Goal: Complete application form

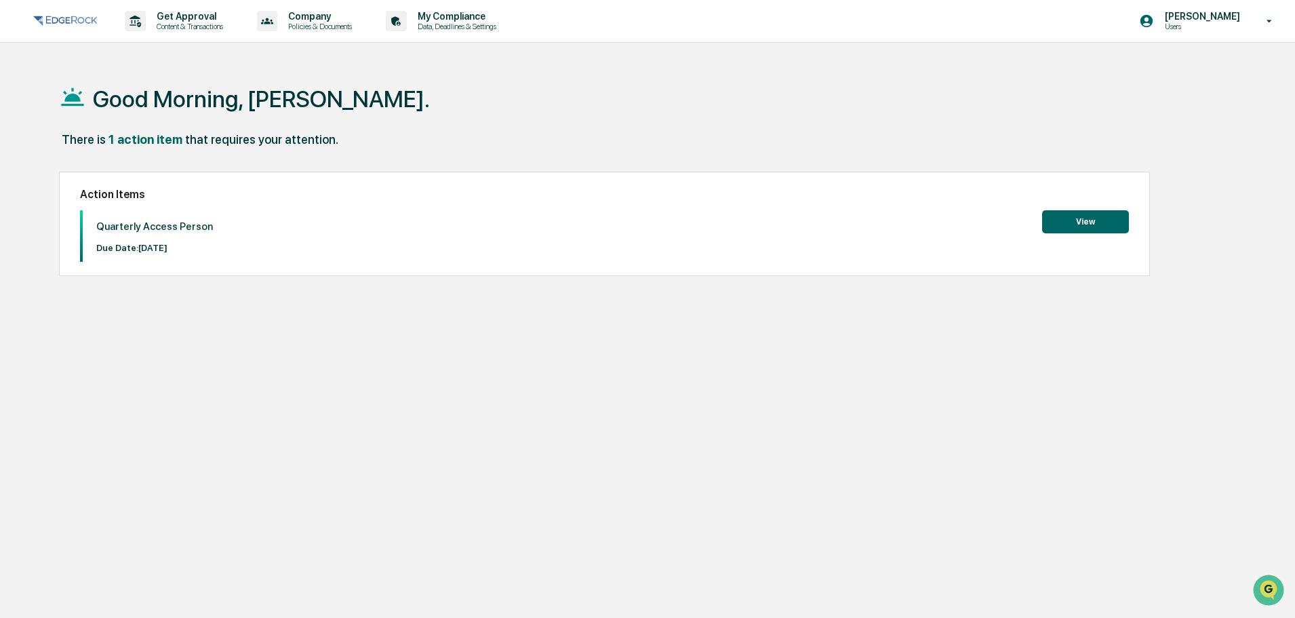
click at [1081, 224] on button "View" at bounding box center [1085, 221] width 87 height 23
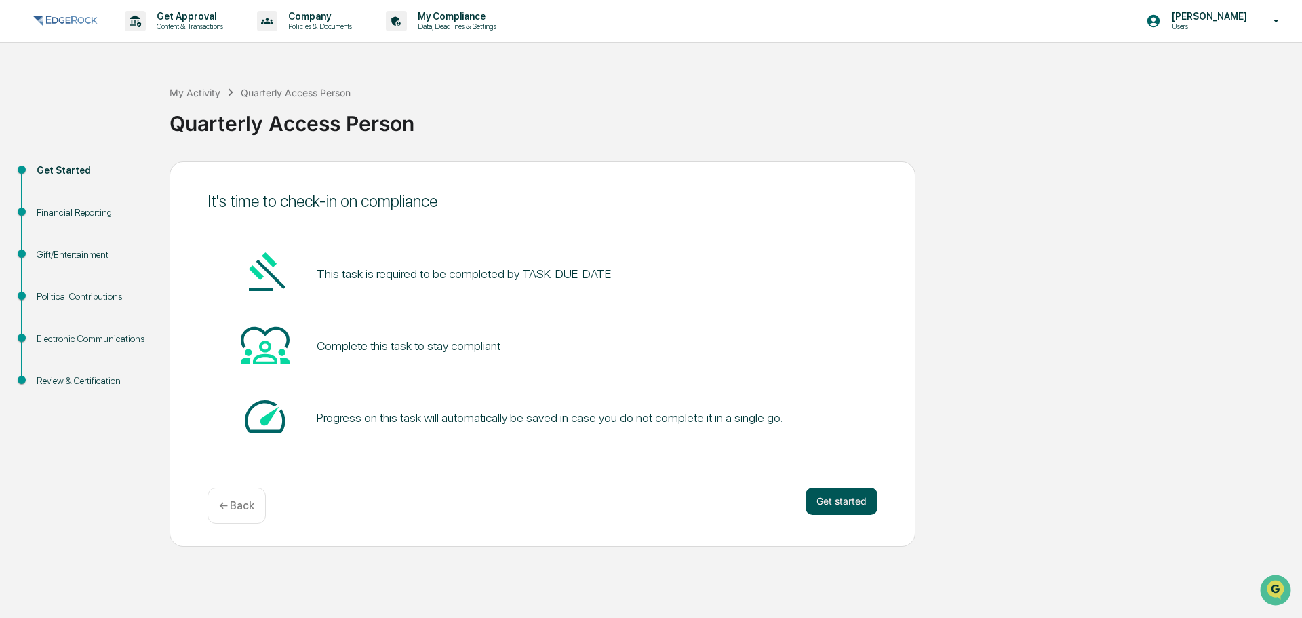
click at [839, 496] on button "Get started" at bounding box center [842, 501] width 72 height 27
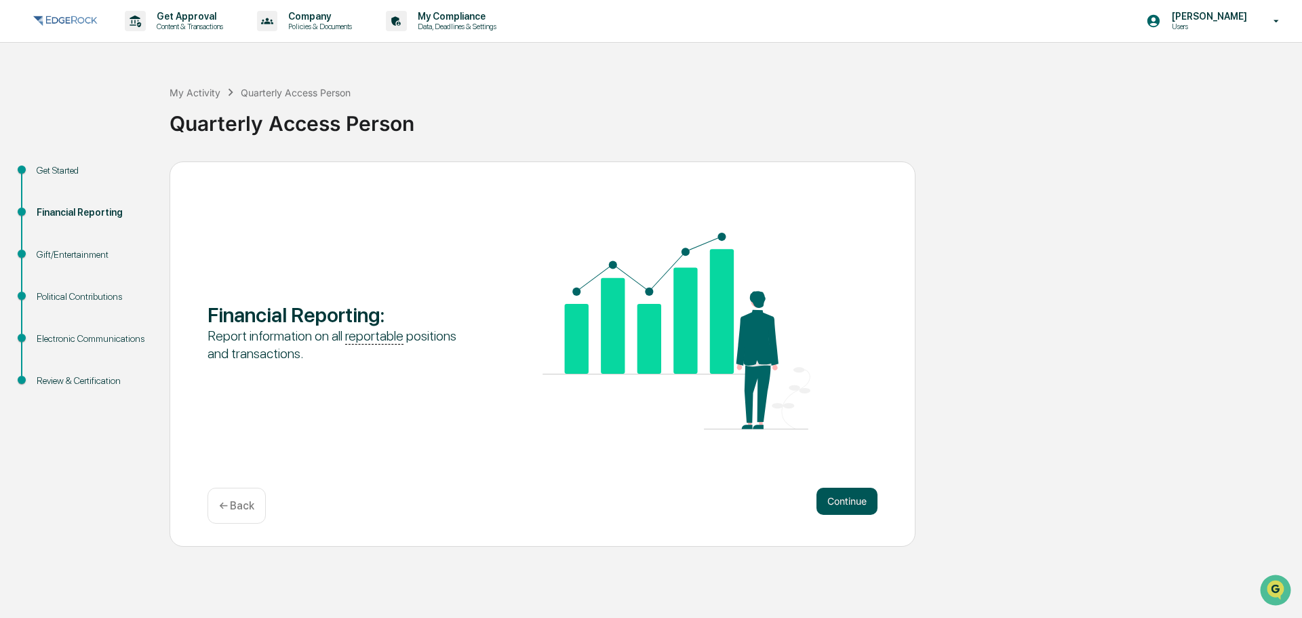
click at [863, 498] on button "Continue" at bounding box center [846, 501] width 61 height 27
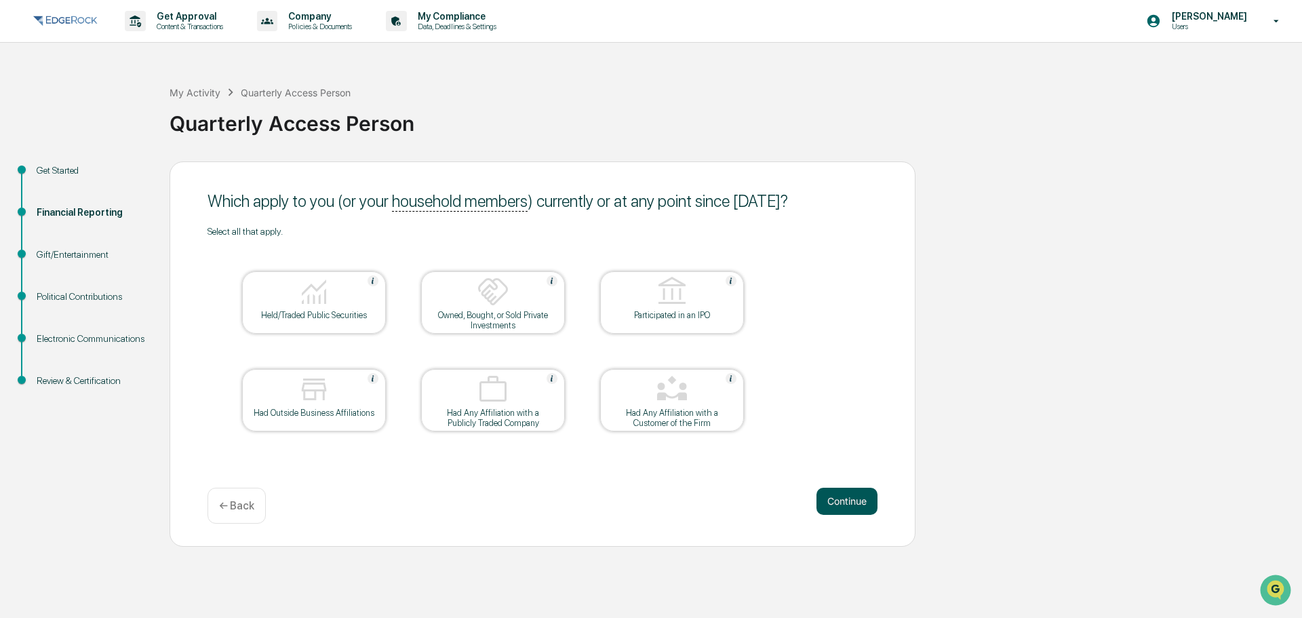
click at [830, 504] on button "Continue" at bounding box center [846, 501] width 61 height 27
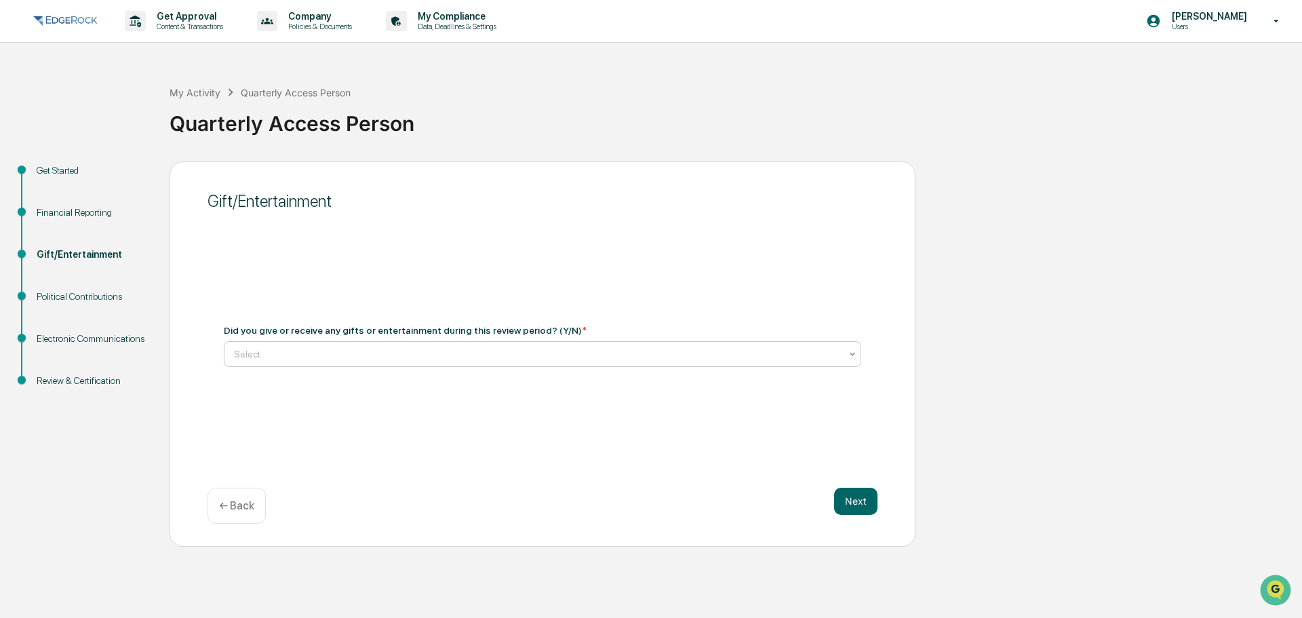
click at [294, 358] on div at bounding box center [537, 354] width 606 height 14
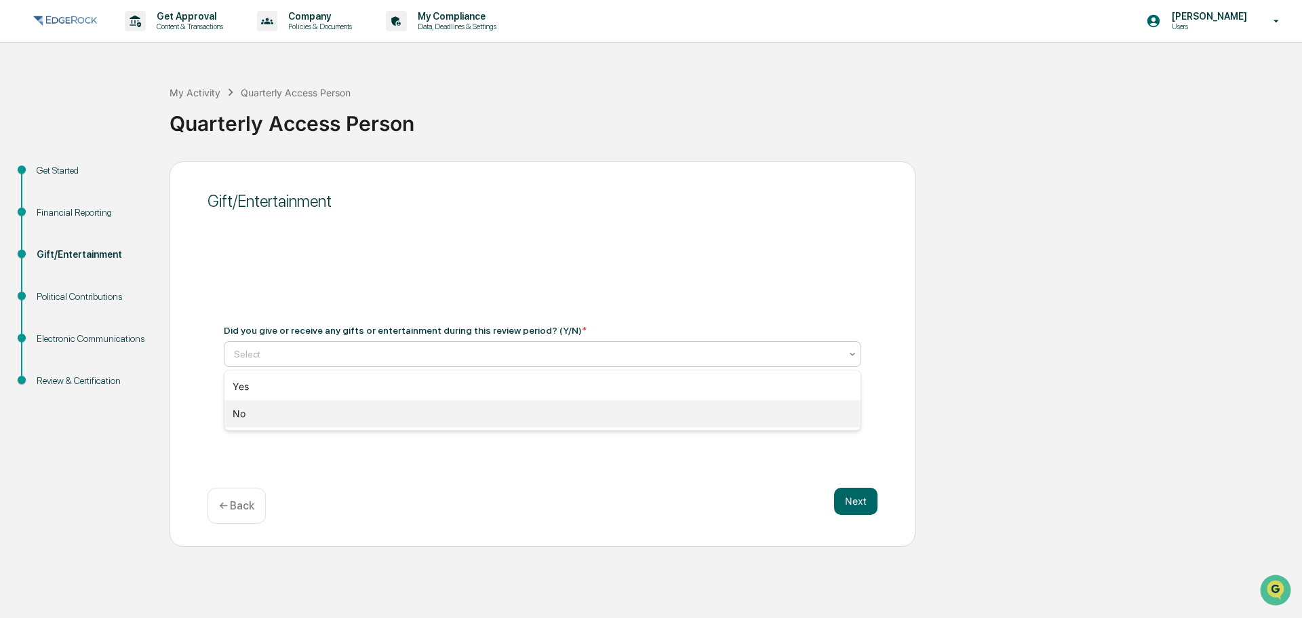
click at [266, 414] on div "No" at bounding box center [542, 413] width 636 height 27
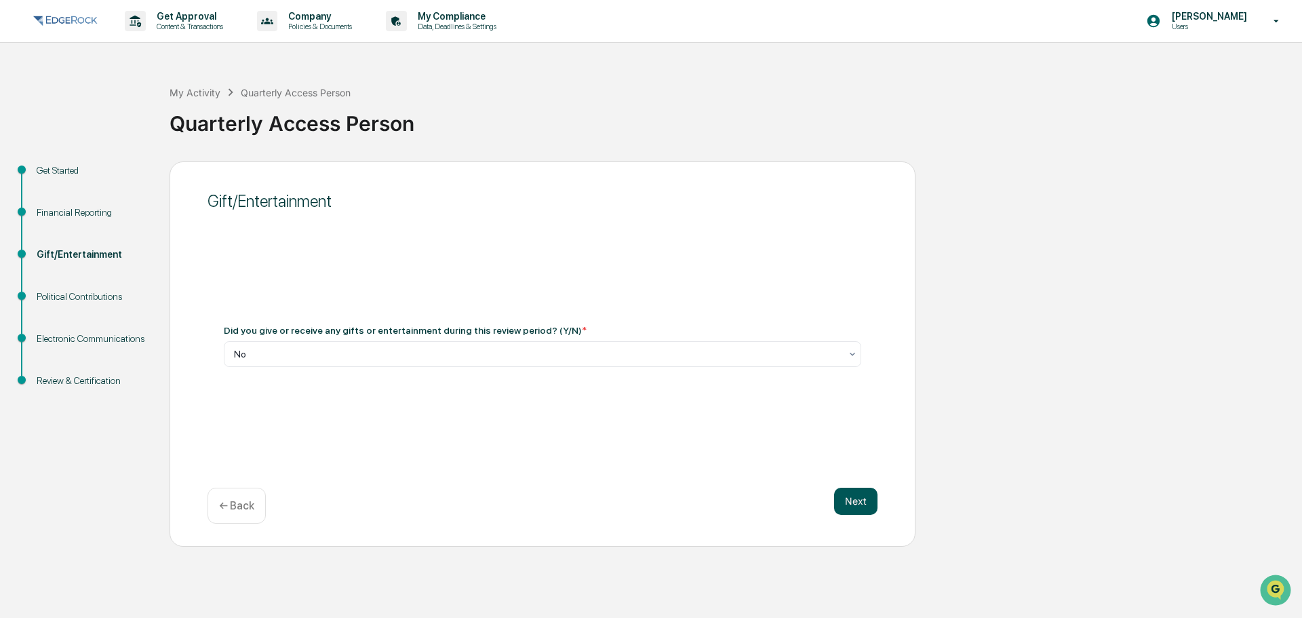
click at [846, 490] on button "Next" at bounding box center [855, 501] width 43 height 27
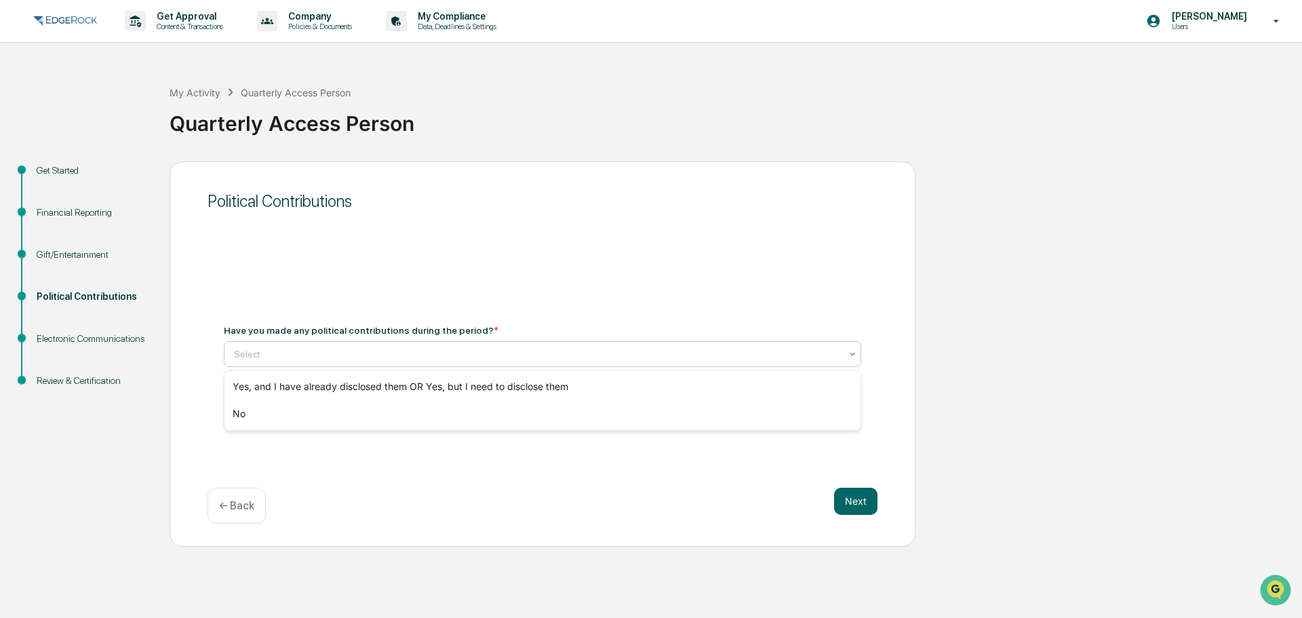
click at [292, 356] on div at bounding box center [537, 354] width 606 height 14
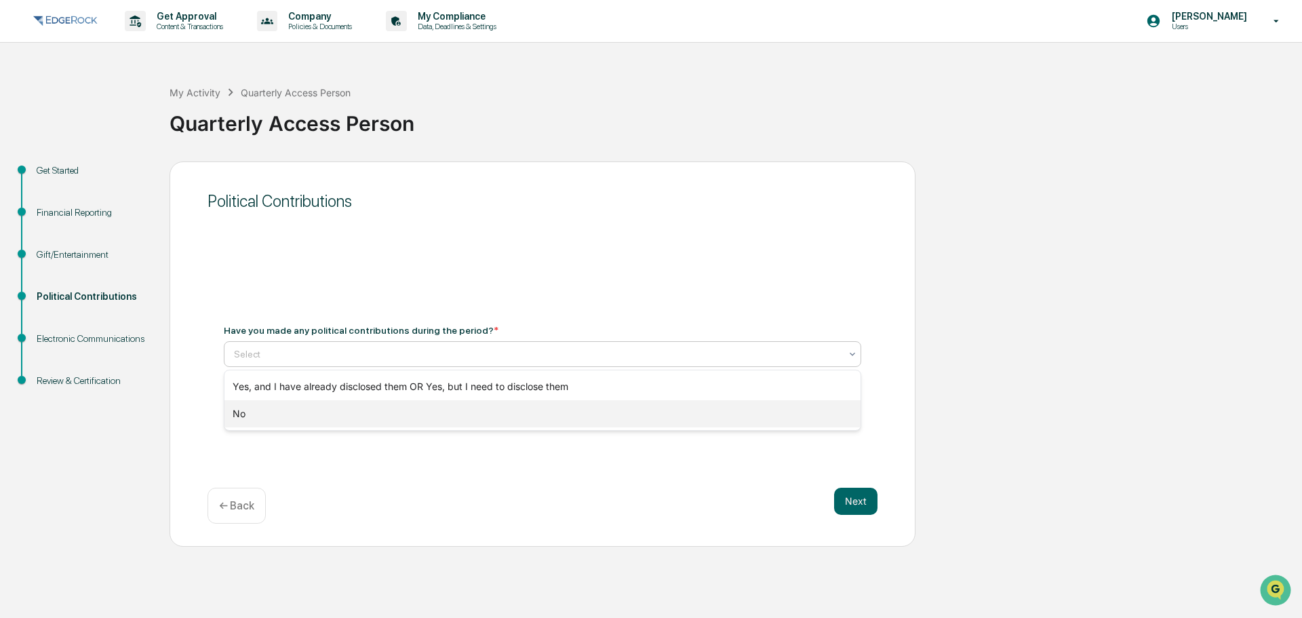
click at [256, 412] on div "No" at bounding box center [542, 413] width 636 height 27
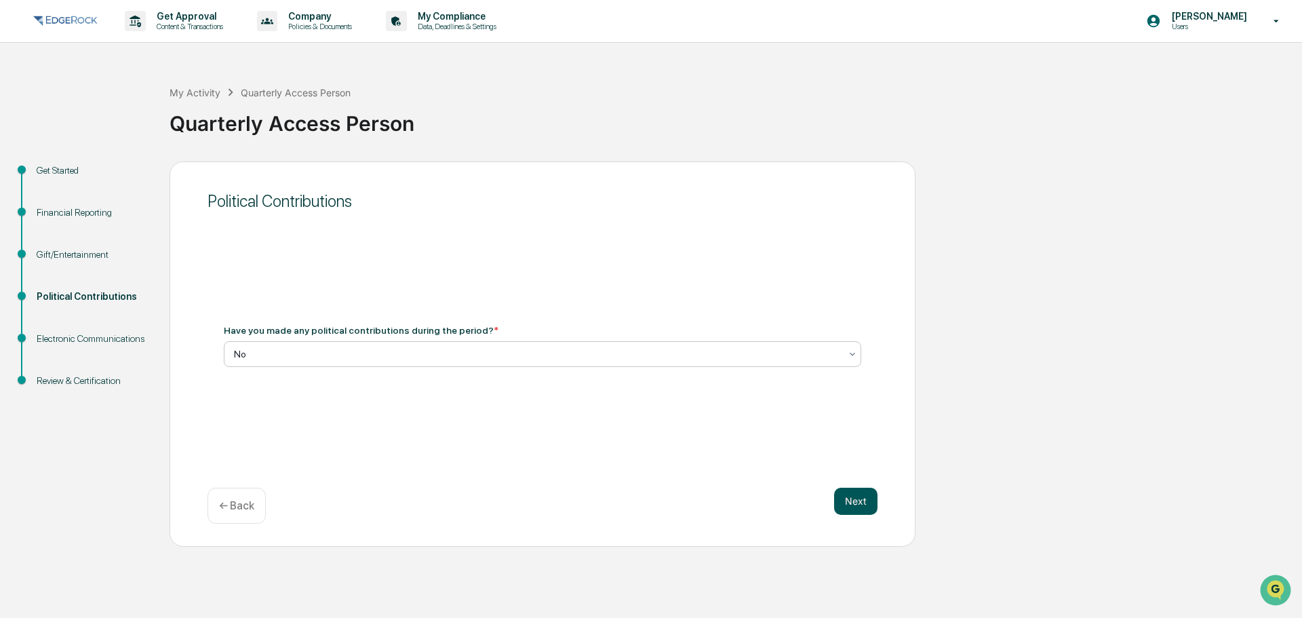
click at [865, 500] on button "Next" at bounding box center [855, 501] width 43 height 27
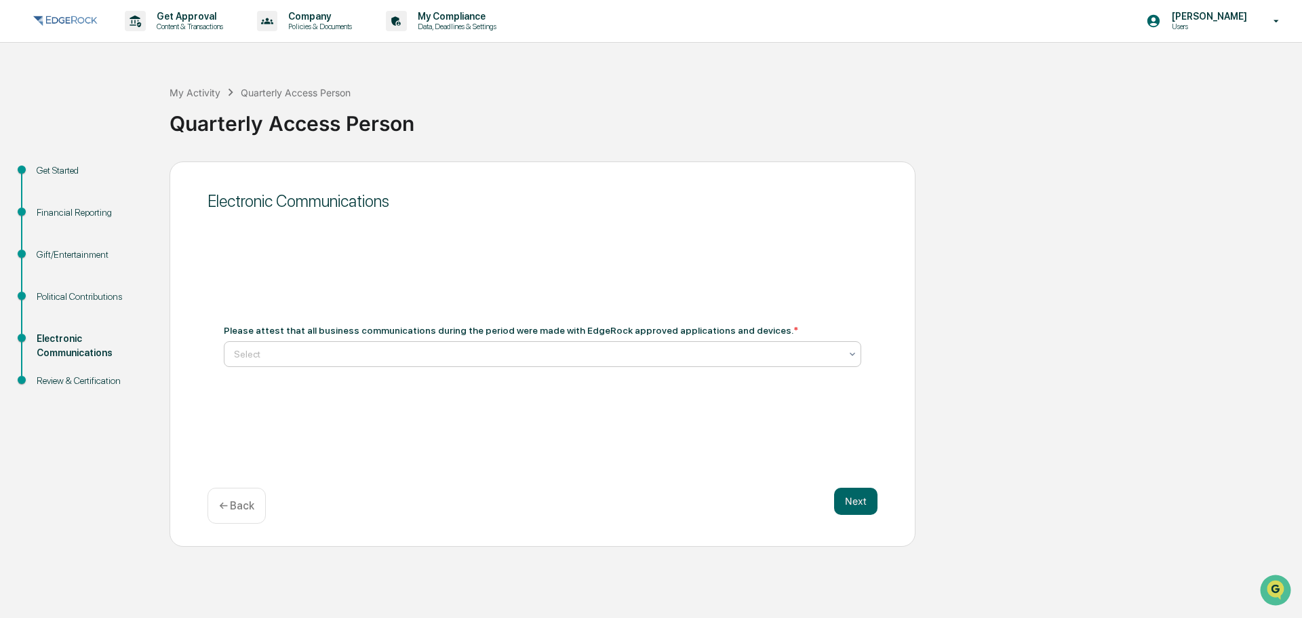
click at [367, 360] on div at bounding box center [537, 354] width 606 height 14
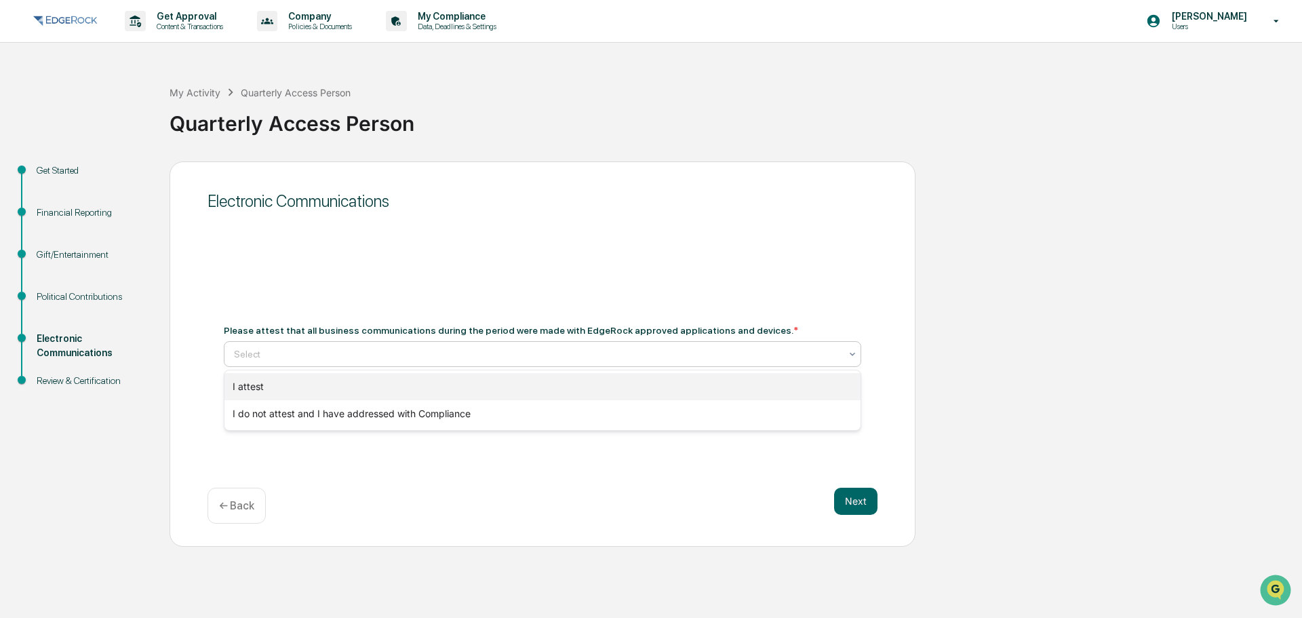
click at [328, 388] on div "I attest" at bounding box center [542, 386] width 636 height 27
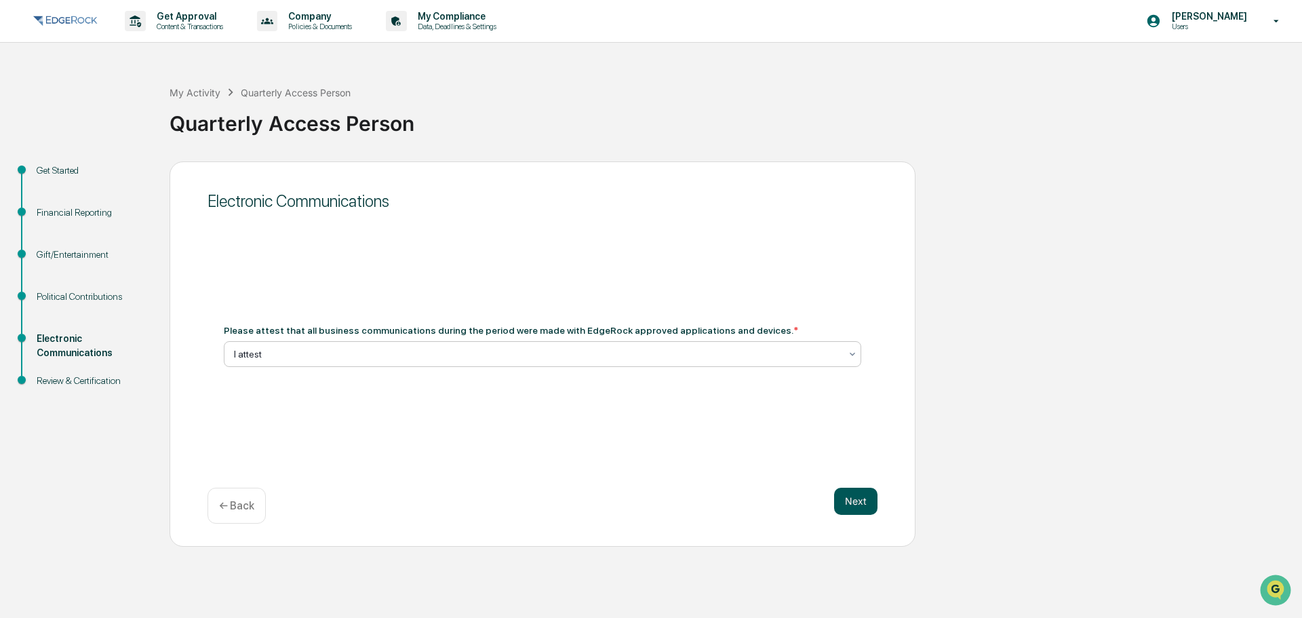
click at [848, 494] on button "Next" at bounding box center [855, 501] width 43 height 27
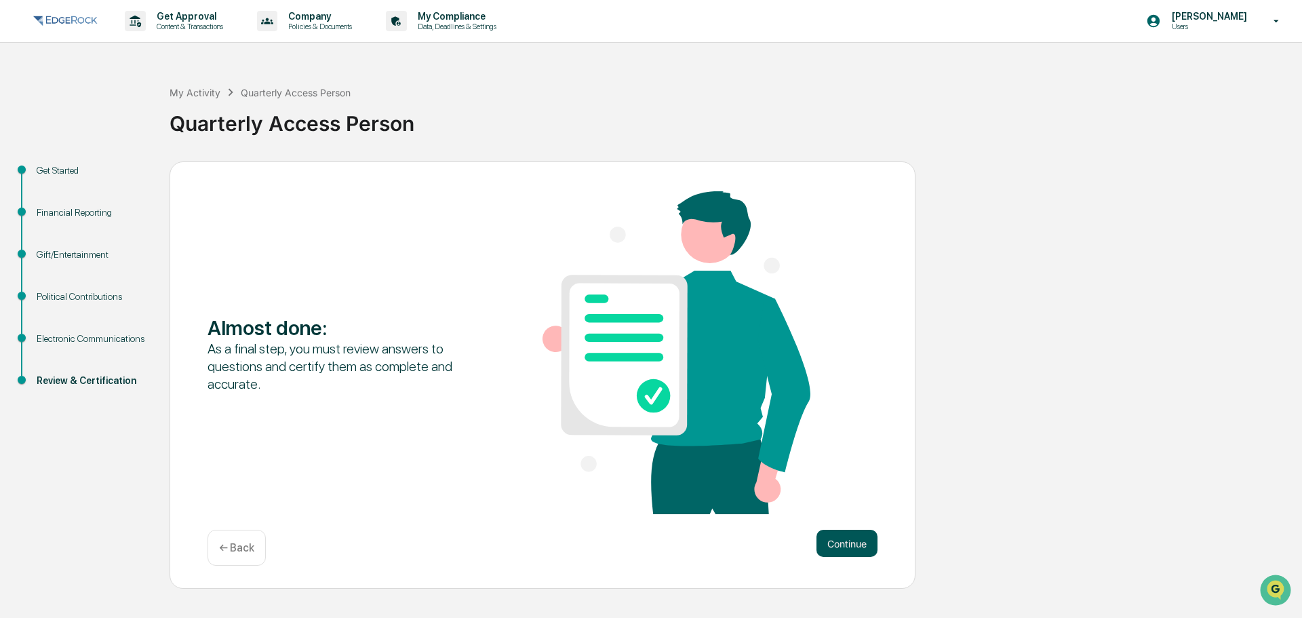
click at [848, 551] on button "Continue" at bounding box center [846, 543] width 61 height 27
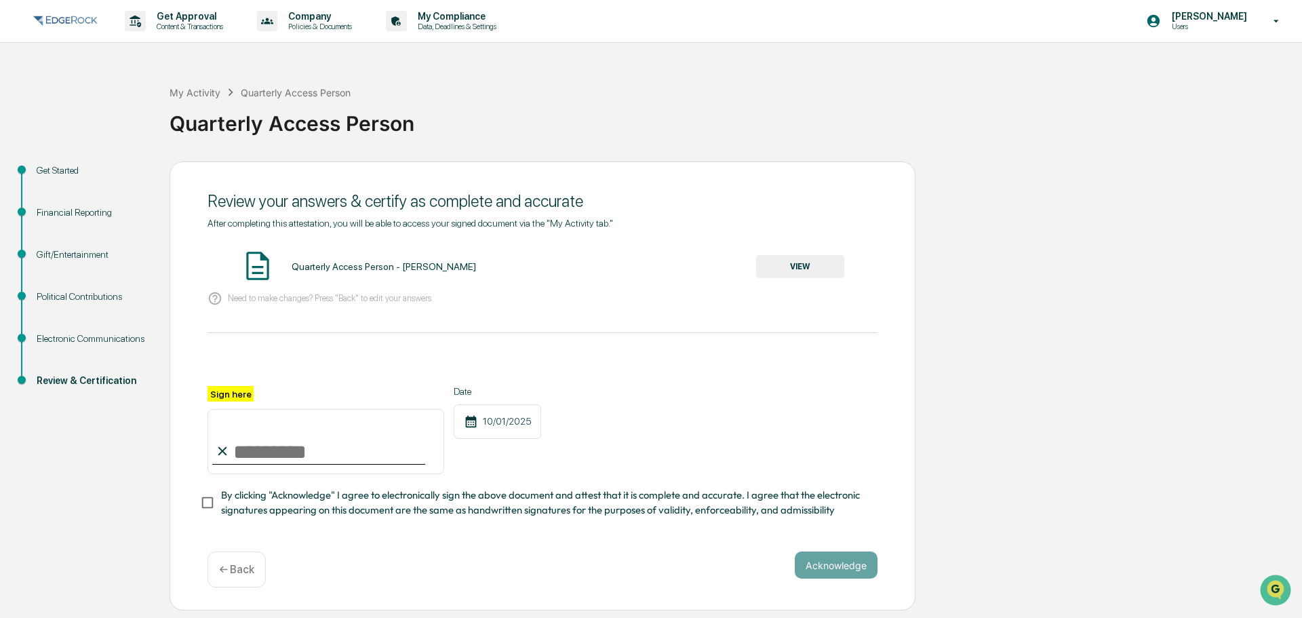
click at [299, 434] on input "Sign here" at bounding box center [326, 441] width 237 height 65
type input "**********"
click at [546, 538] on div "**********" at bounding box center [543, 378] width 670 height 321
click at [200, 508] on div "**********" at bounding box center [543, 386] width 746 height 450
click at [840, 568] on button "Acknowledge" at bounding box center [836, 564] width 83 height 27
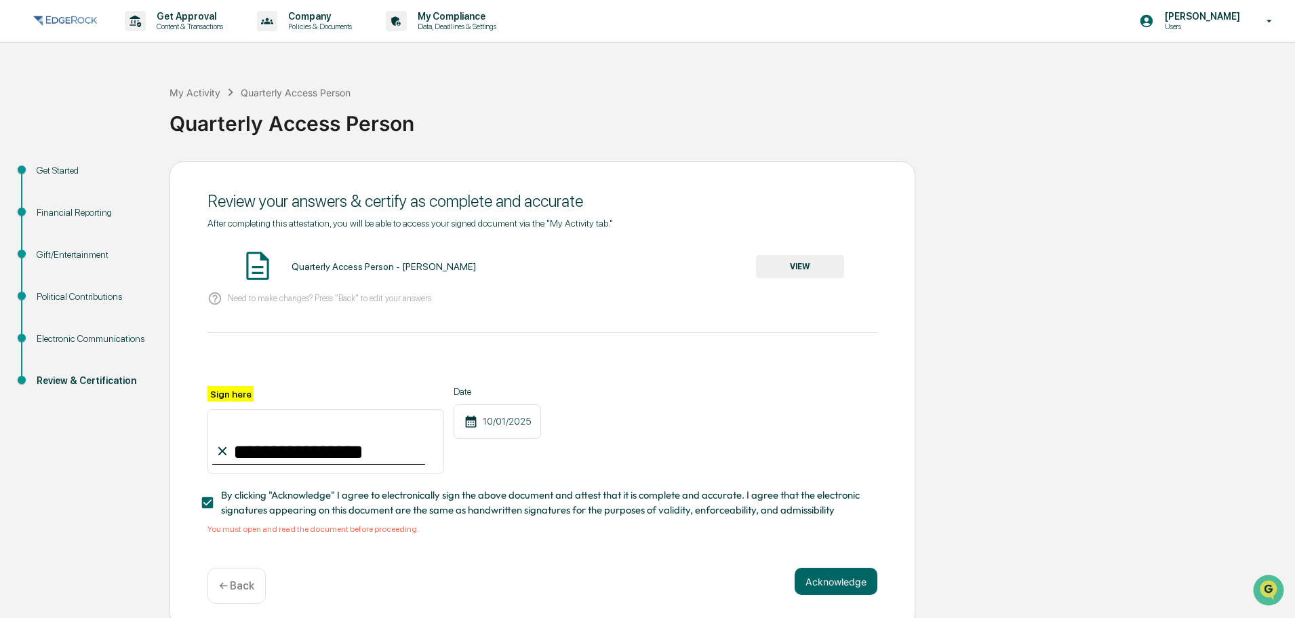
click at [816, 259] on button "VIEW" at bounding box center [800, 266] width 88 height 23
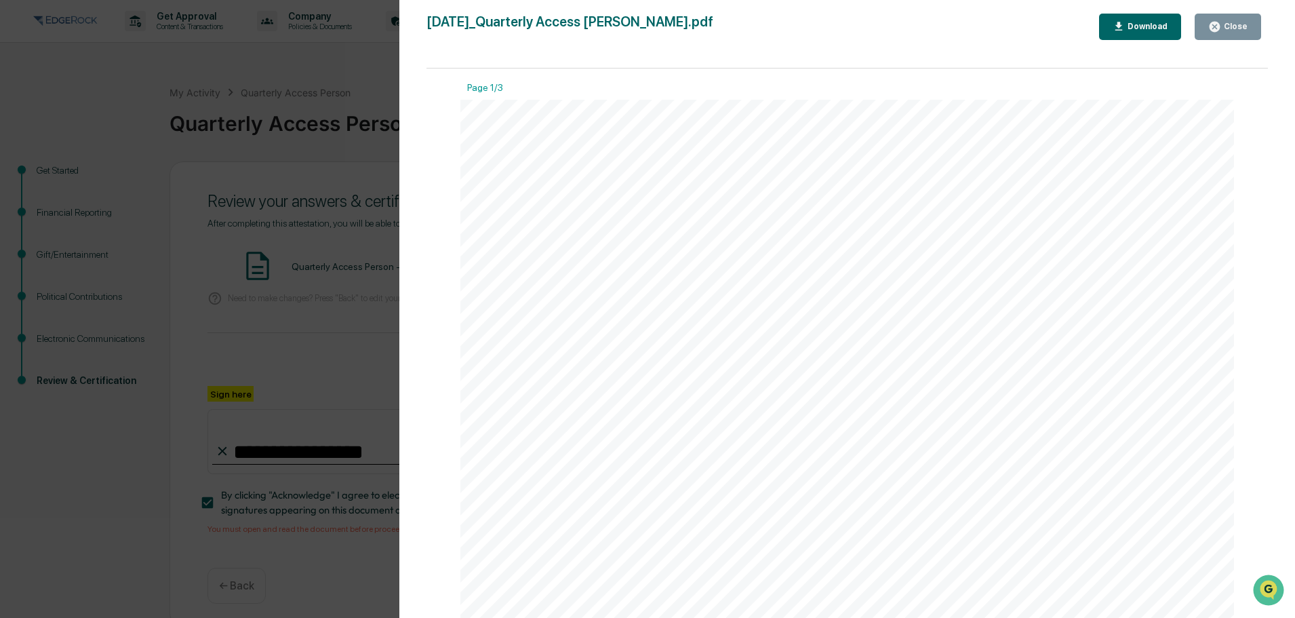
click at [1254, 16] on button "Close" at bounding box center [1228, 27] width 66 height 26
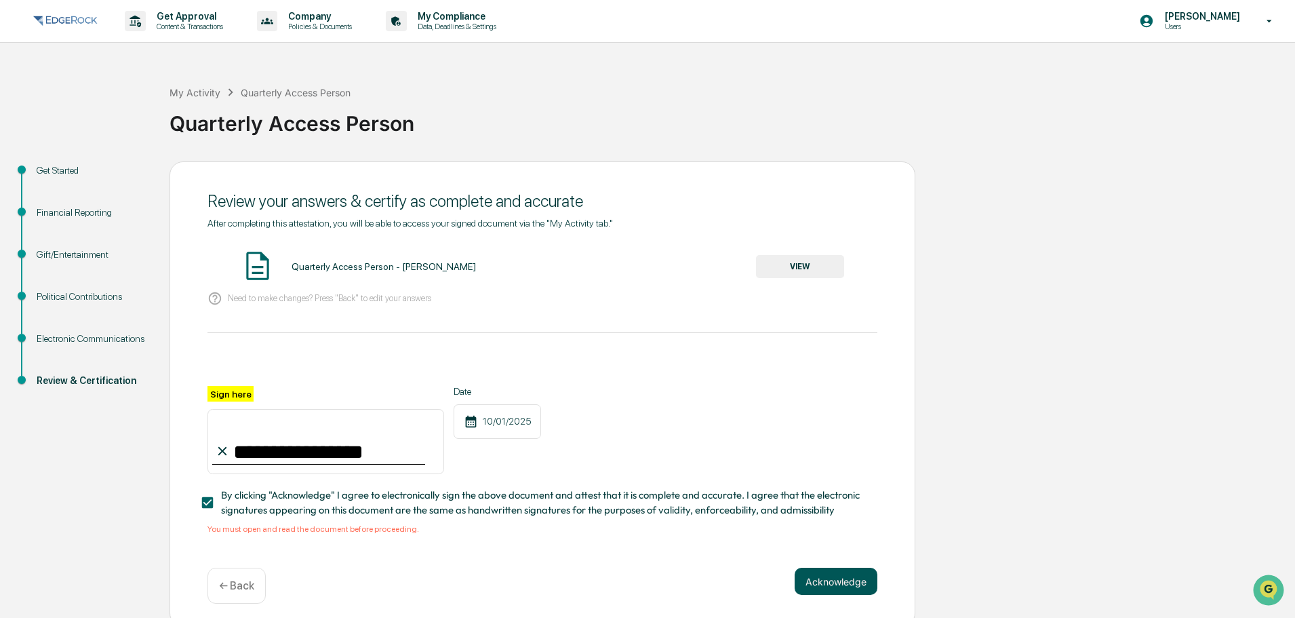
click at [834, 580] on button "Acknowledge" at bounding box center [836, 581] width 83 height 27
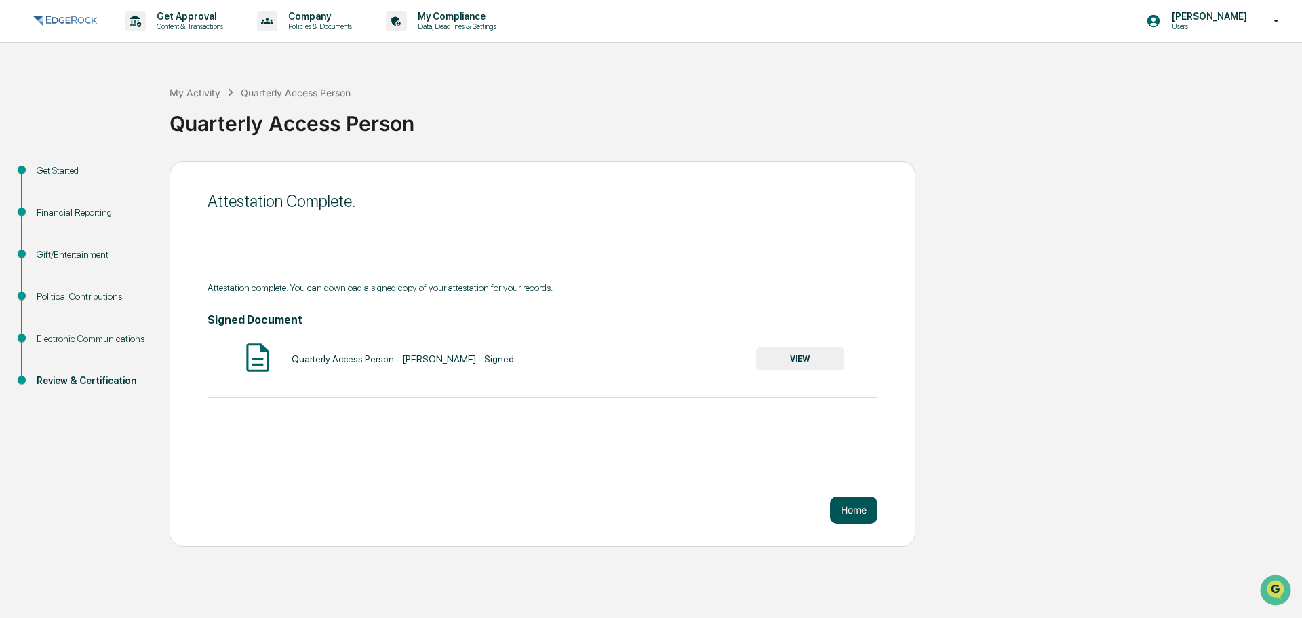
click at [863, 509] on button "Home" at bounding box center [853, 509] width 47 height 27
